Goal: Transaction & Acquisition: Purchase product/service

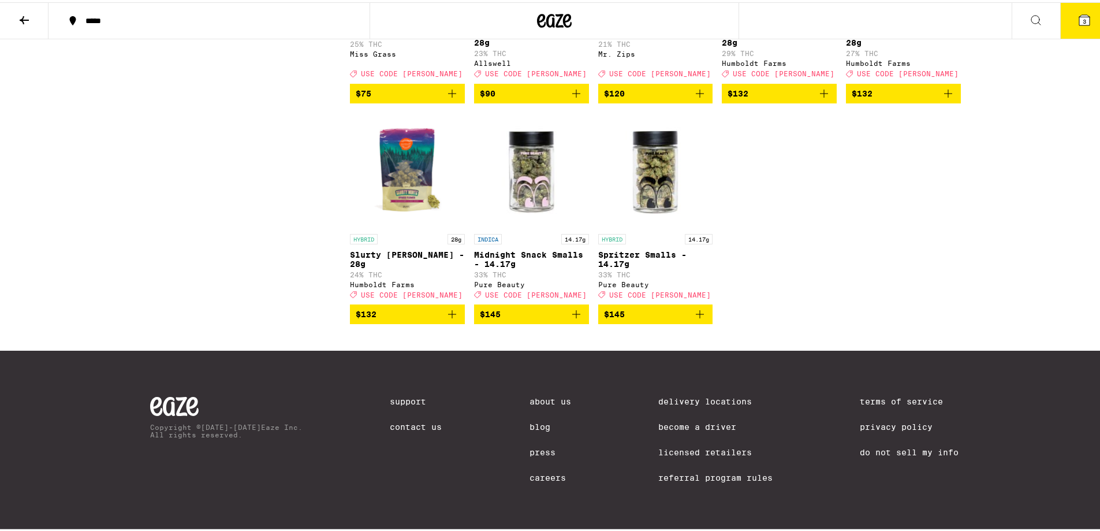
scroll to position [6601, 0]
click at [1065, 25] on button "3" at bounding box center [1084, 19] width 48 height 36
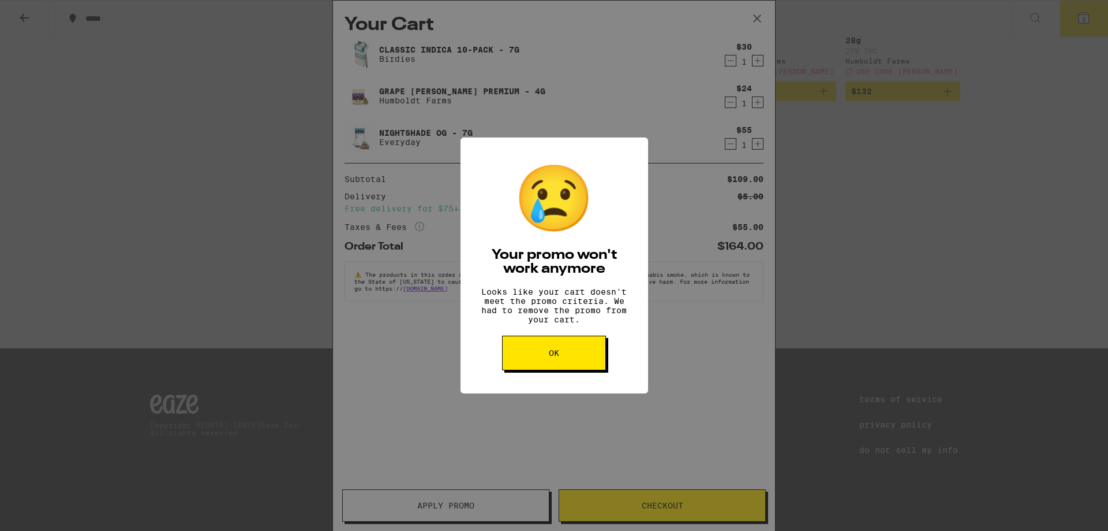
click at [578, 360] on button "OK" at bounding box center [554, 352] width 104 height 35
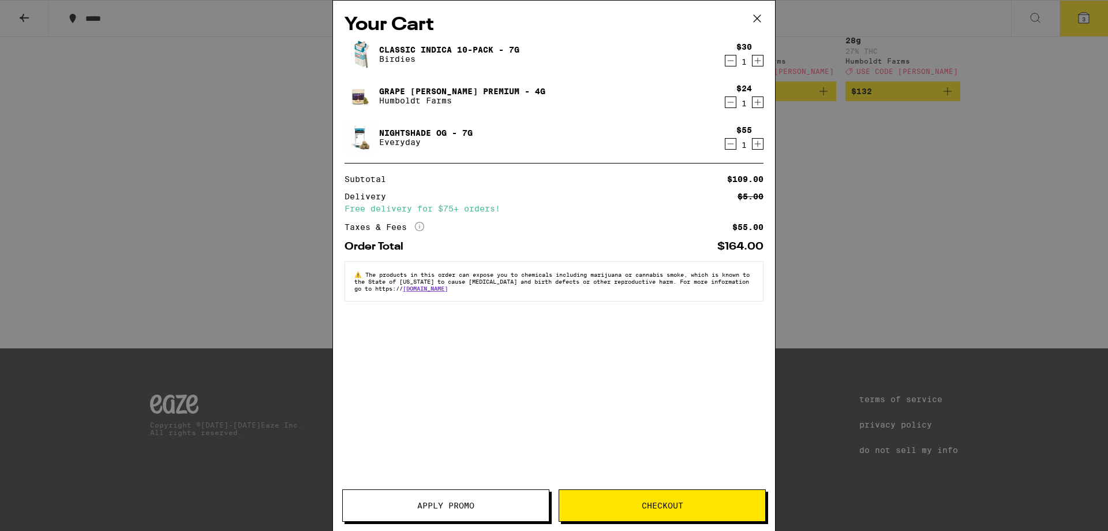
click at [757, 20] on icon at bounding box center [757, 18] width 17 height 17
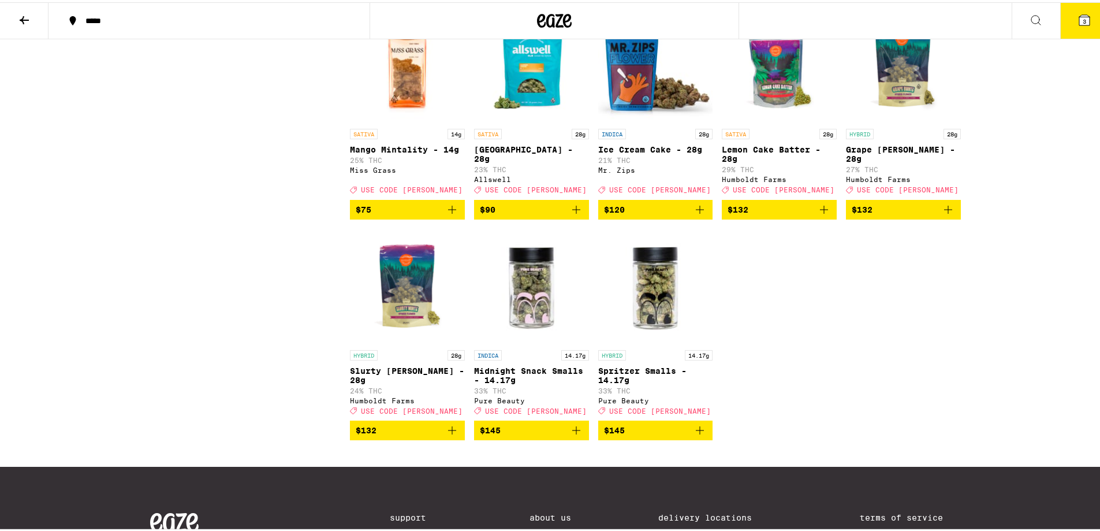
scroll to position [6196, 0]
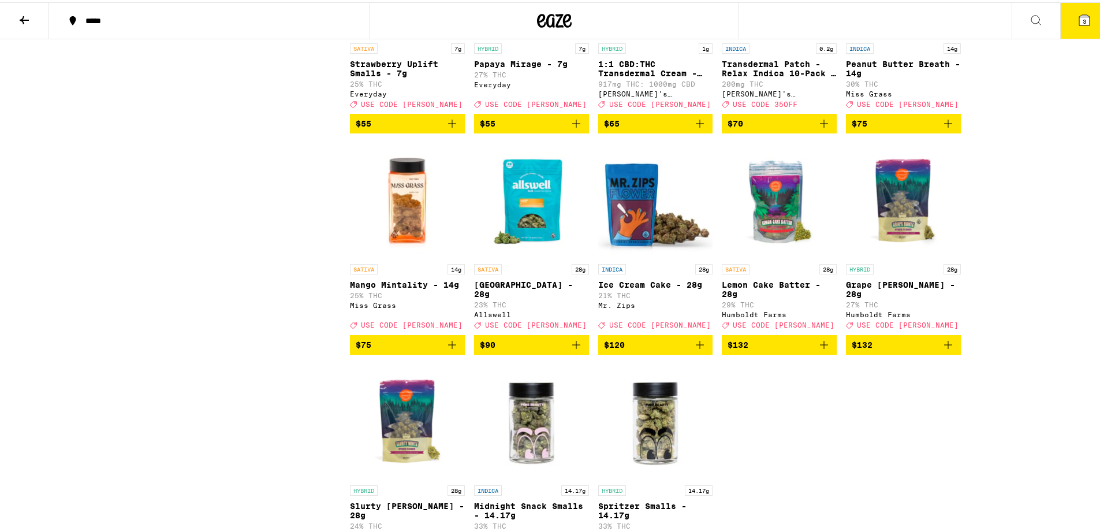
click at [553, 21] on icon at bounding box center [554, 19] width 17 height 14
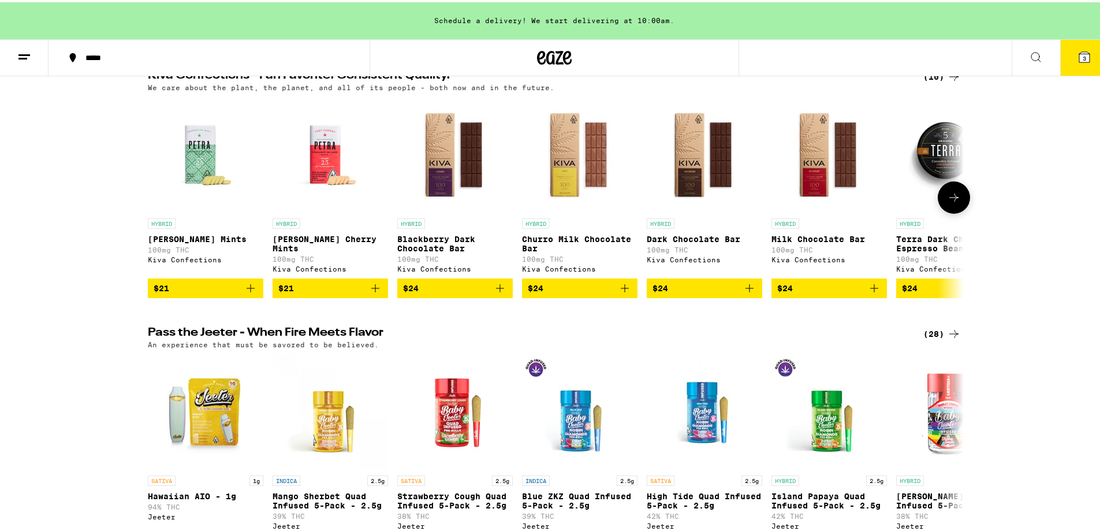
scroll to position [674, 0]
